Goal: Information Seeking & Learning: Understand process/instructions

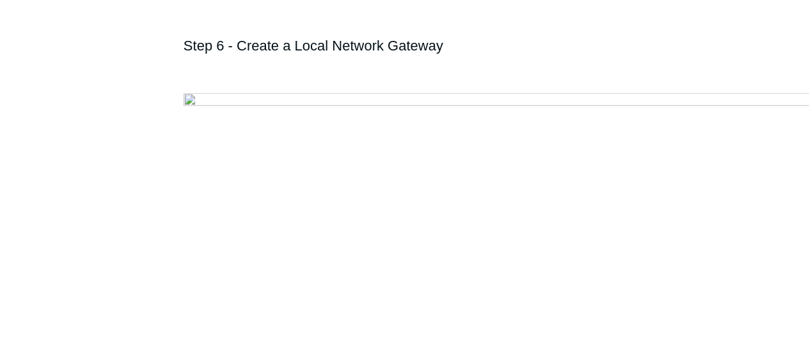
scroll to position [4028, 0]
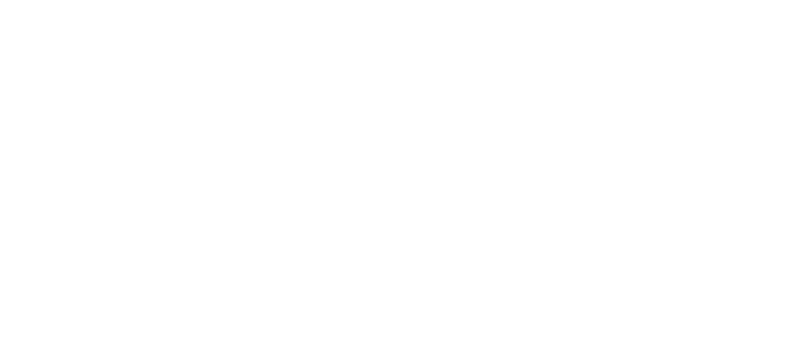
drag, startPoint x: 353, startPoint y: 231, endPoint x: 525, endPoint y: 213, distance: 173.0
copy li "Enter the IP address of the Todyl Regio"
drag, startPoint x: 356, startPoint y: 230, endPoint x: 618, endPoint y: 229, distance: 262.2
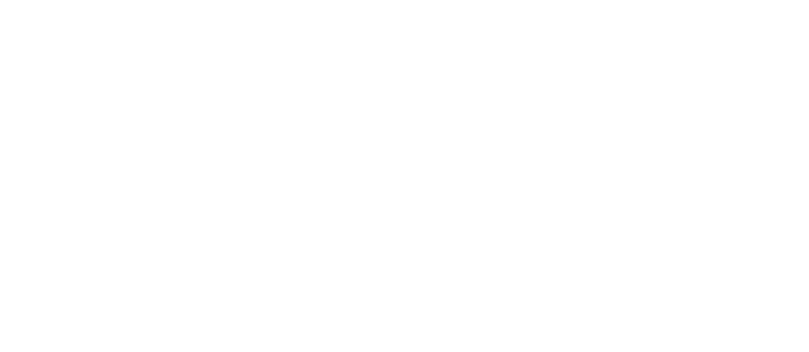
copy li "Enter the IP address of the Todyl Region you've selected"
